Goal: Information Seeking & Learning: Learn about a topic

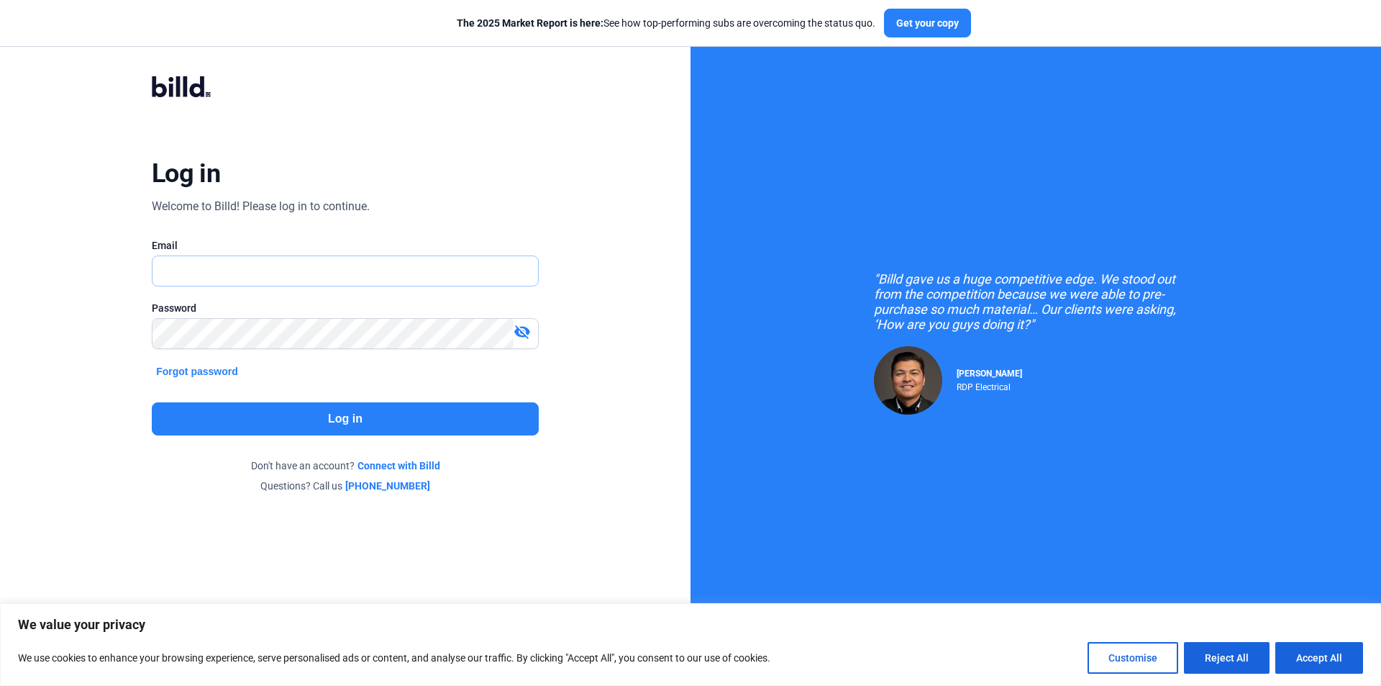
type input "[PERSON_NAME][EMAIL_ADDRESS][PERSON_NAME][DOMAIN_NAME]"
click at [256, 420] on button "Log in" at bounding box center [345, 418] width 387 height 33
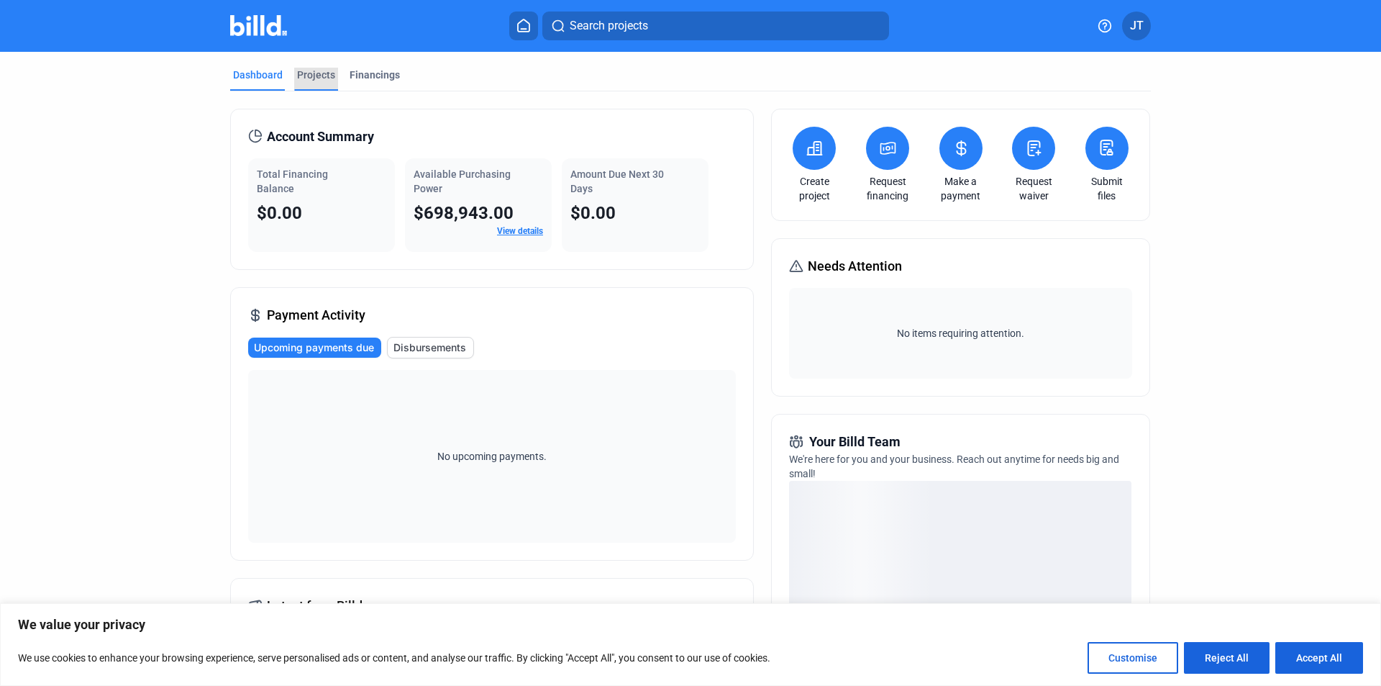
click at [314, 74] on div "Projects" at bounding box center [316, 75] width 38 height 14
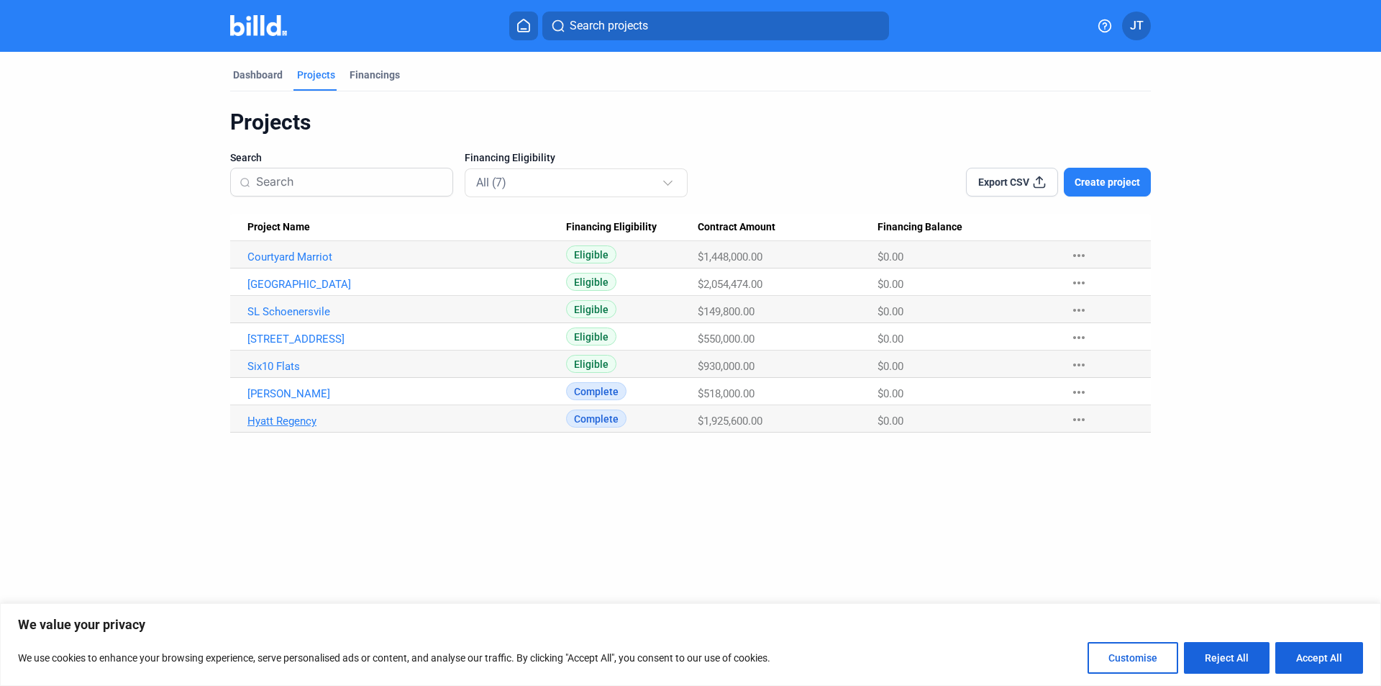
click at [288, 263] on link "Hyatt Regency" at bounding box center [406, 256] width 319 height 13
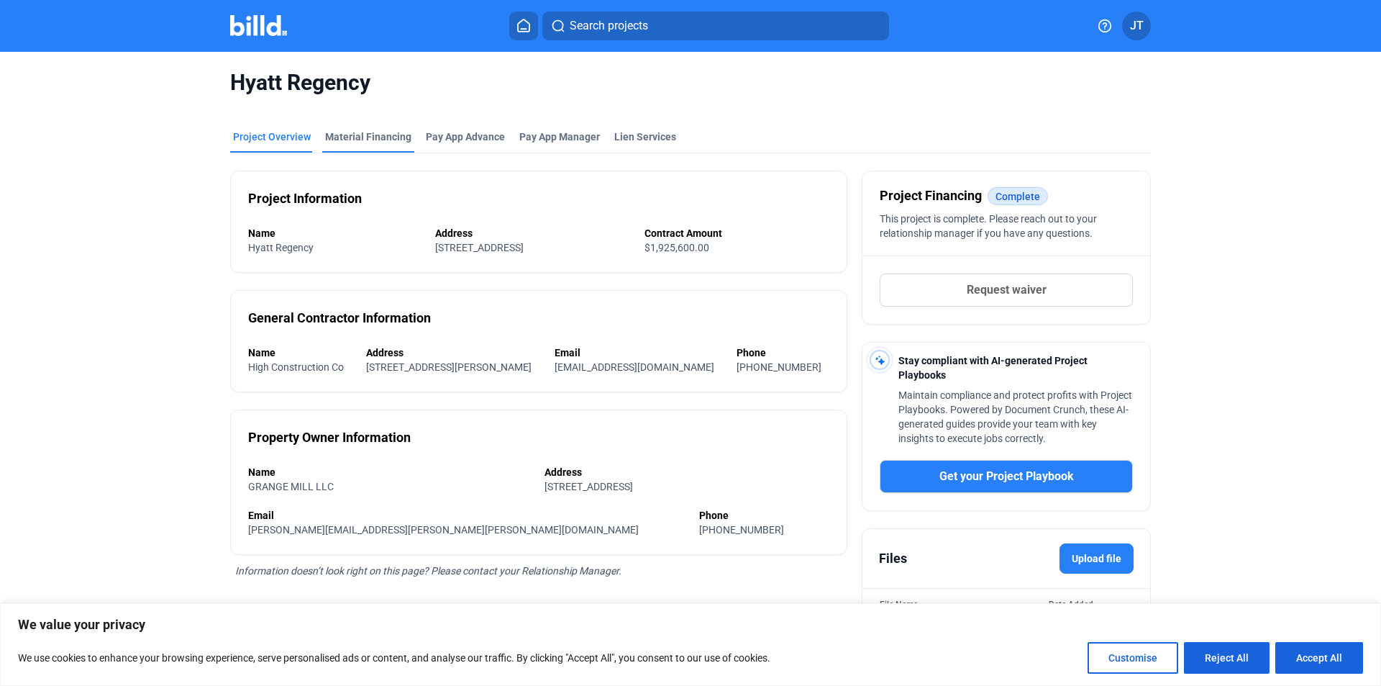
click at [345, 137] on div "Material Financing" at bounding box center [368, 136] width 86 height 14
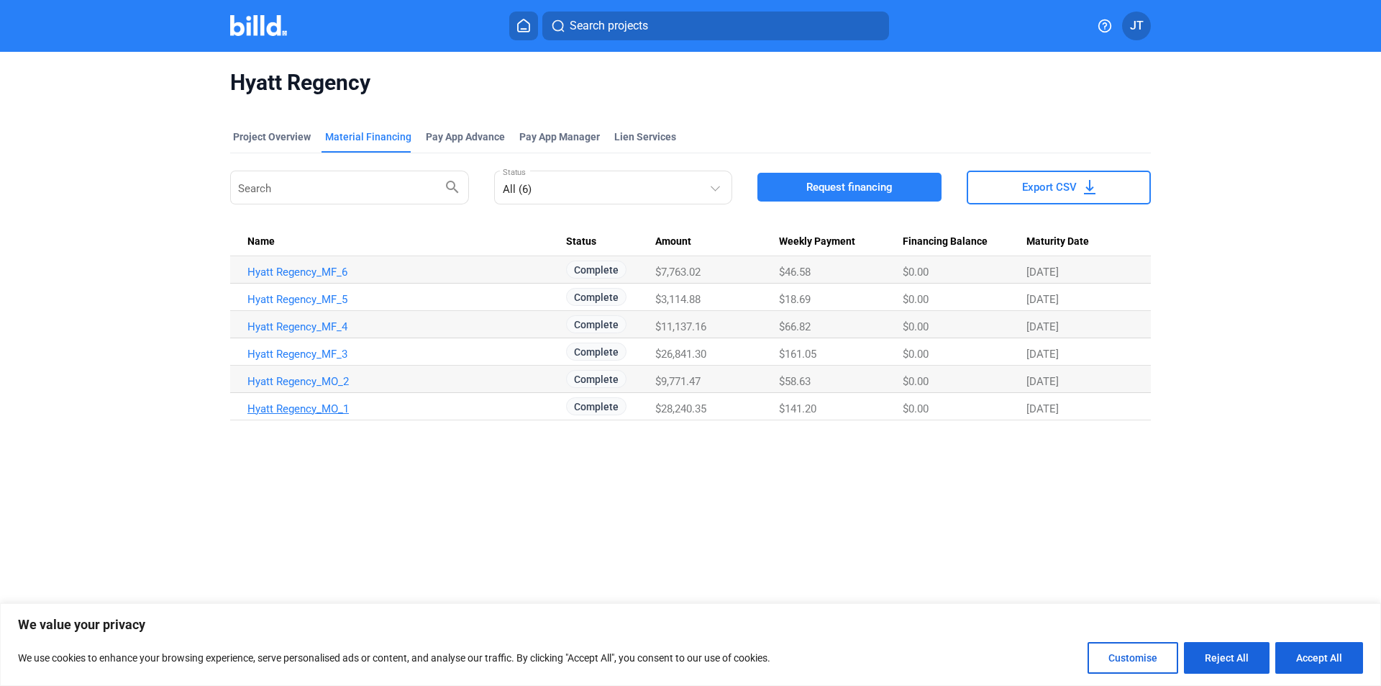
click at [319, 278] on link "Hyatt Regency_MO_1" at bounding box center [406, 271] width 319 height 13
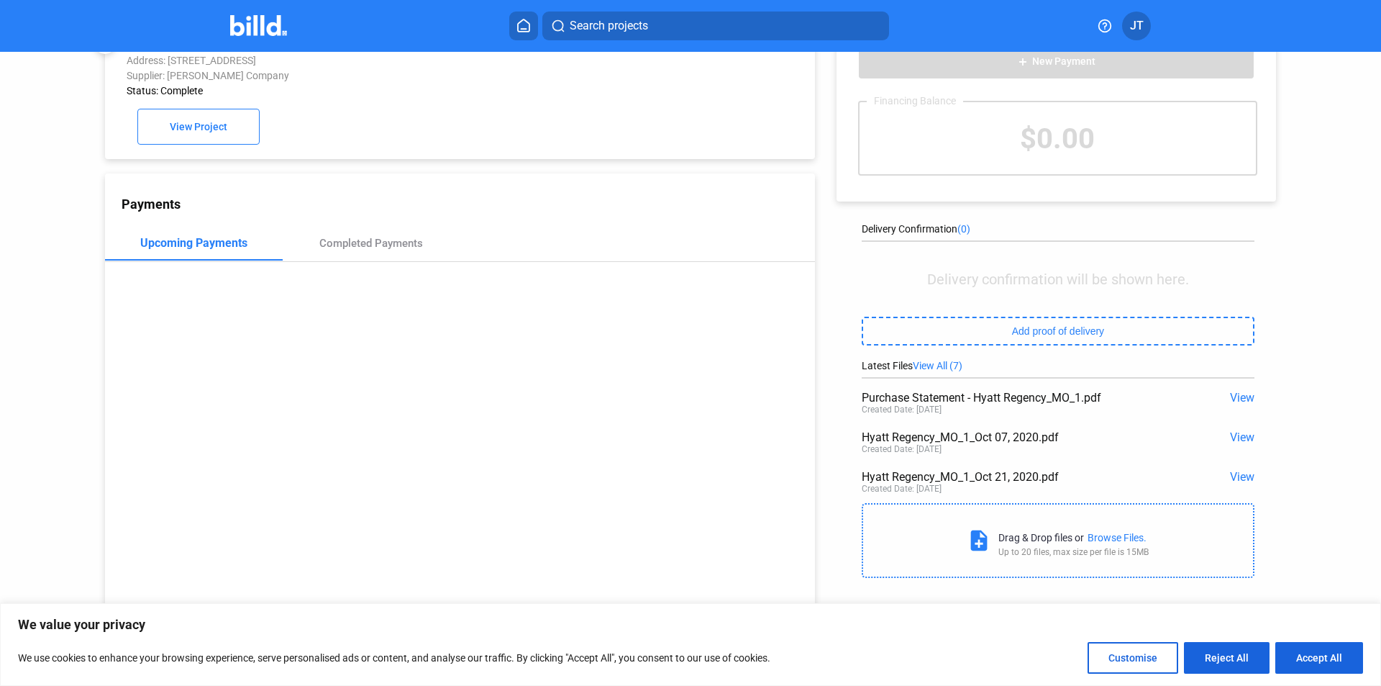
scroll to position [55, 0]
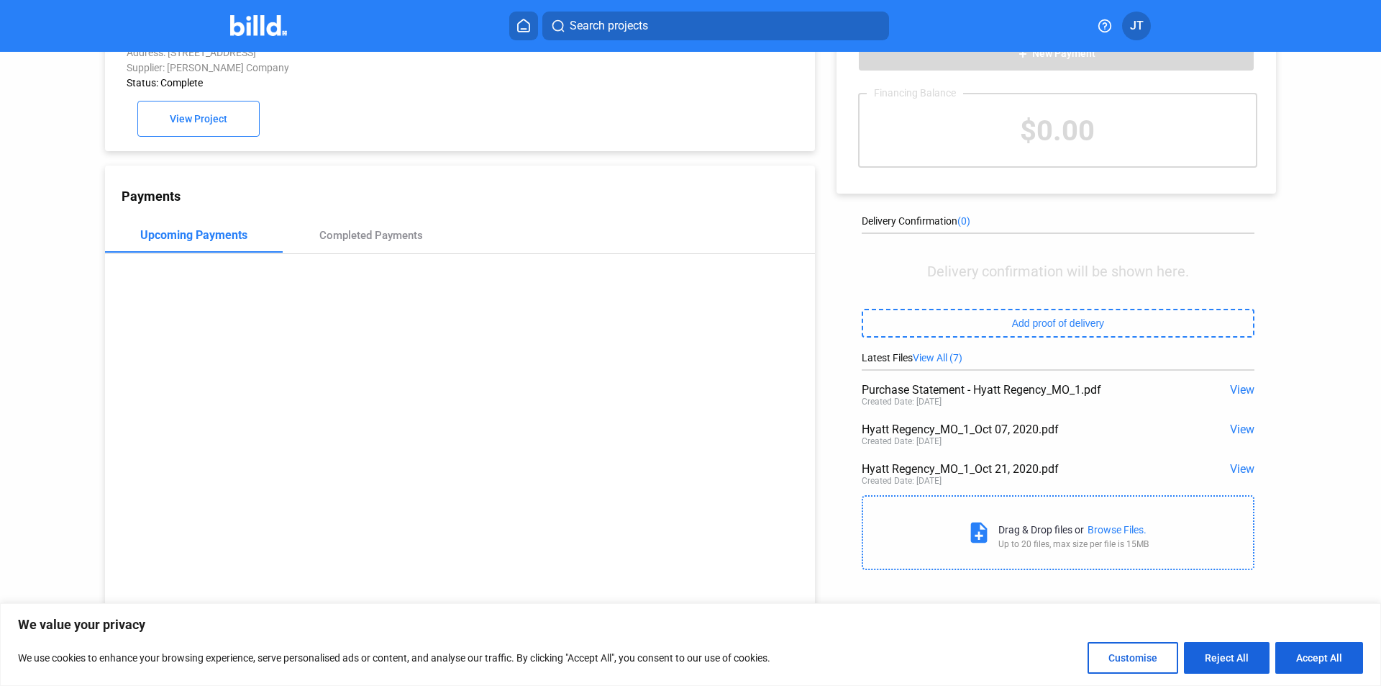
click at [940, 358] on span "View All (7)" at bounding box center [938, 358] width 50 height 12
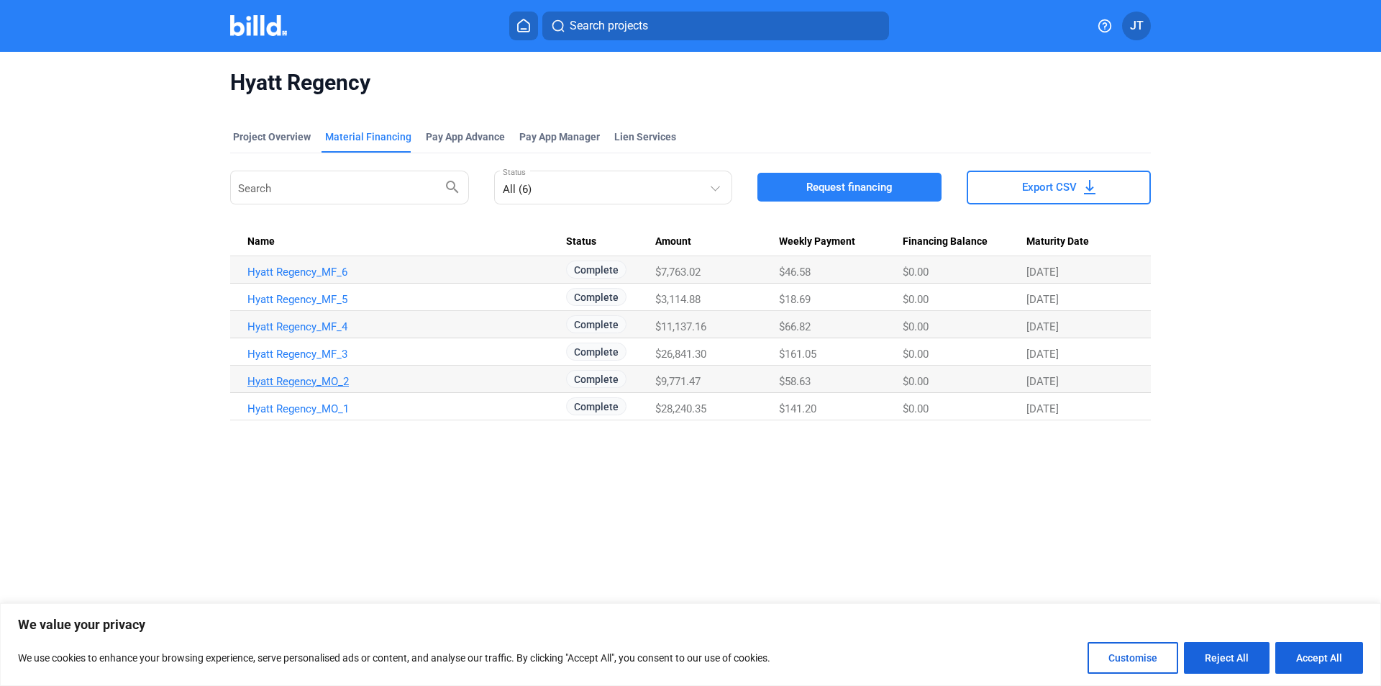
click at [320, 278] on link "Hyatt Regency_MO_2" at bounding box center [406, 271] width 319 height 13
click at [310, 278] on link "Hyatt Regency_MF_3" at bounding box center [406, 271] width 319 height 13
click at [313, 278] on link "Hyatt Regency_MF_4" at bounding box center [406, 271] width 319 height 13
